Goal: Task Accomplishment & Management: Manage account settings

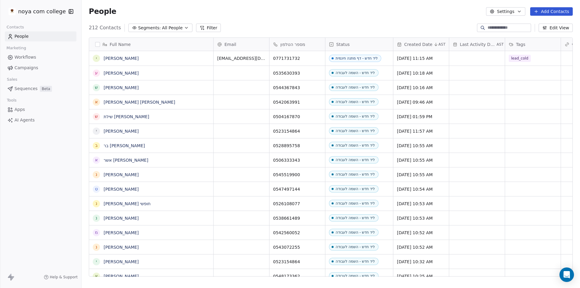
scroll to position [249, 494]
click at [547, 13] on button "Add Contacts" at bounding box center [551, 11] width 43 height 8
click at [545, 23] on span "Create new contact" at bounding box center [554, 24] width 41 height 6
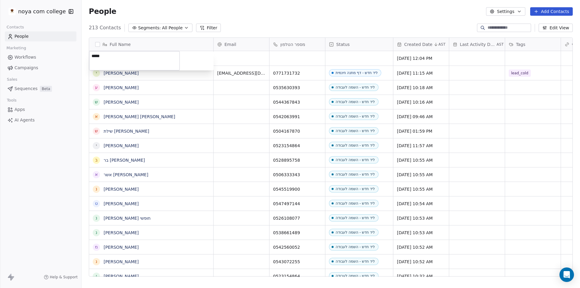
type textarea "*****"
click at [339, 17] on html "noya com college Contacts People Marketing Workflows Campaigns Sales Sequences …" at bounding box center [290, 144] width 580 height 288
click at [153, 60] on span "[PERSON_NAME]" at bounding box center [151, 58] width 95 height 6
type textarea "******"
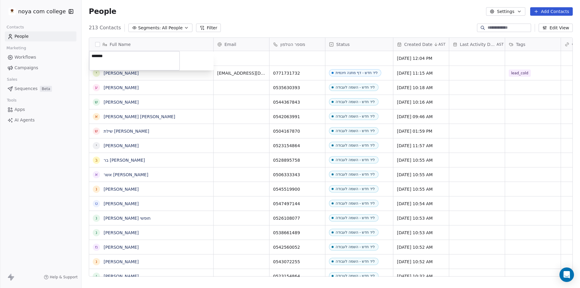
click at [281, 55] on html "noya com college Contacts People Marketing Workflows Campaigns Sales Sequences …" at bounding box center [290, 144] width 580 height 288
click at [302, 58] on div "grid" at bounding box center [297, 58] width 56 height 14
click at [303, 58] on div "grid" at bounding box center [297, 58] width 56 height 14
click at [295, 58] on div "grid" at bounding box center [297, 58] width 56 height 14
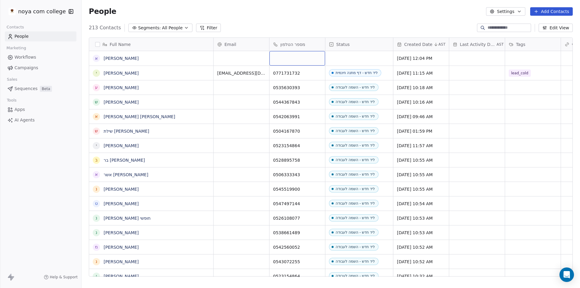
click at [295, 58] on div "grid" at bounding box center [297, 58] width 56 height 14
type input "**********"
click at [346, 52] on html "noya com college Contacts People Marketing Workflows Campaigns Sales Sequences …" at bounding box center [290, 144] width 580 height 288
click at [353, 60] on div "grid" at bounding box center [359, 58] width 68 height 14
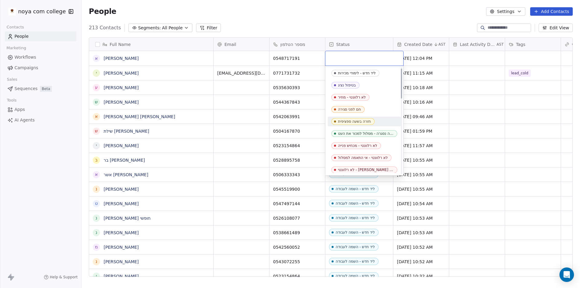
scroll to position [60, 0]
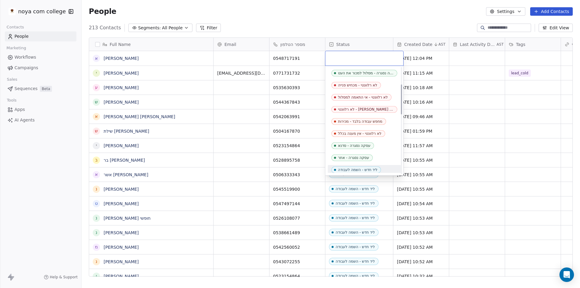
click at [363, 166] on span "ליד חדש - השמה לעבודה" at bounding box center [356, 169] width 50 height 7
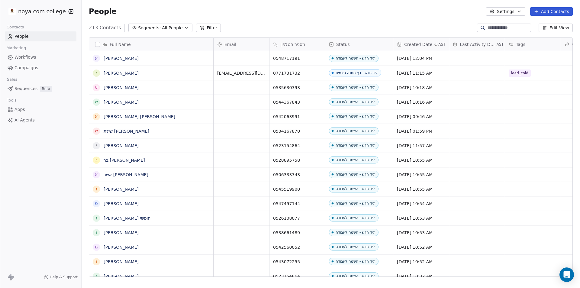
click at [375, 17] on div "People Settings Add Contacts" at bounding box center [331, 11] width 498 height 23
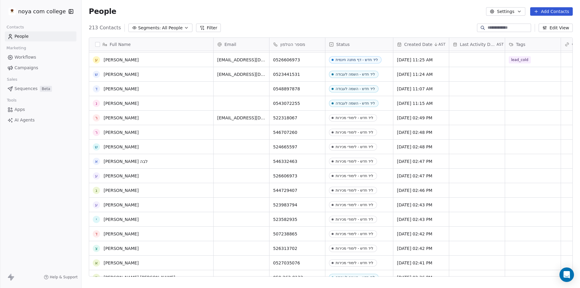
scroll to position [0, 0]
